Goal: Information Seeking & Learning: Find specific fact

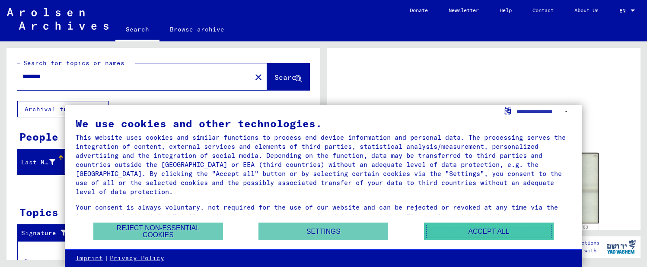
click at [472, 232] on button "Accept all" at bounding box center [489, 232] width 130 height 18
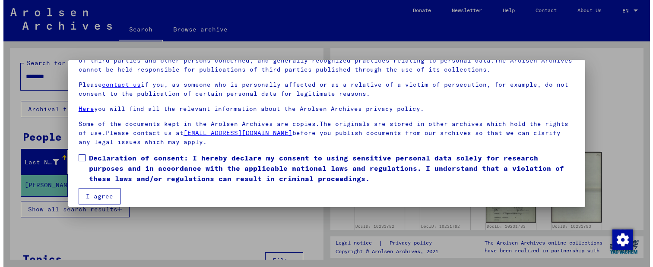
scroll to position [70, 0]
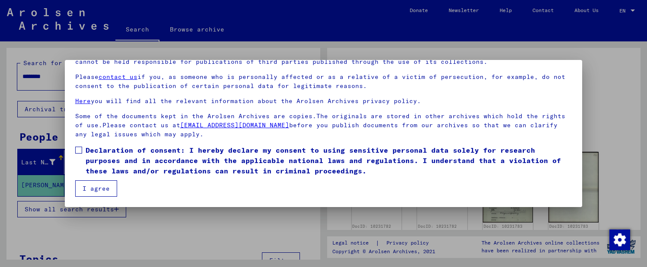
click at [76, 149] on span at bounding box center [78, 150] width 7 height 7
click at [89, 187] on button "I agree" at bounding box center [96, 189] width 42 height 16
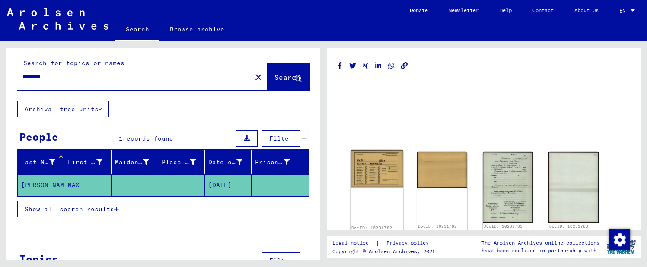
click at [380, 183] on img at bounding box center [376, 169] width 53 height 38
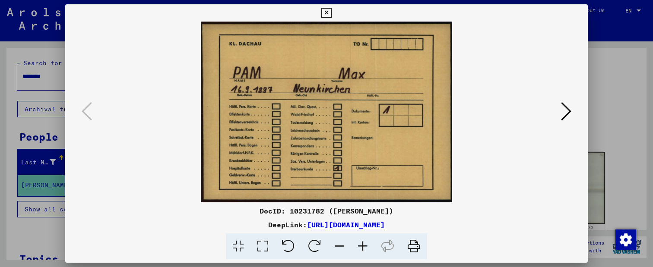
click at [561, 113] on icon at bounding box center [566, 111] width 10 height 21
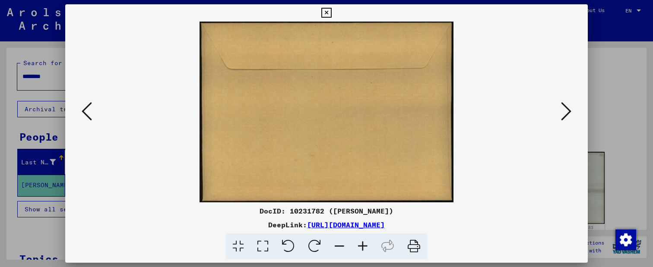
click at [561, 113] on icon at bounding box center [566, 111] width 10 height 21
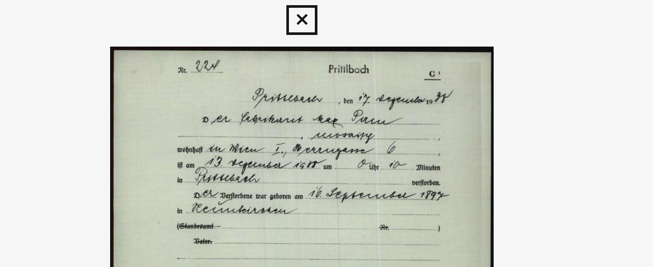
click at [326, 11] on icon at bounding box center [326, 13] width 10 height 10
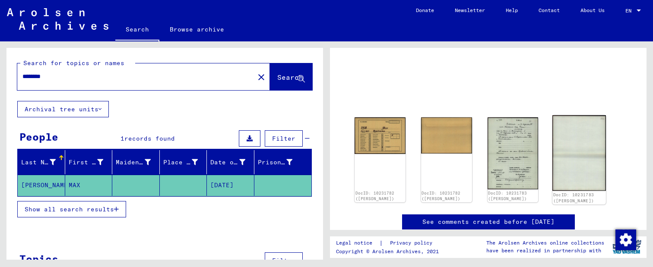
scroll to position [39, 0]
